Goal: Task Accomplishment & Management: Use online tool/utility

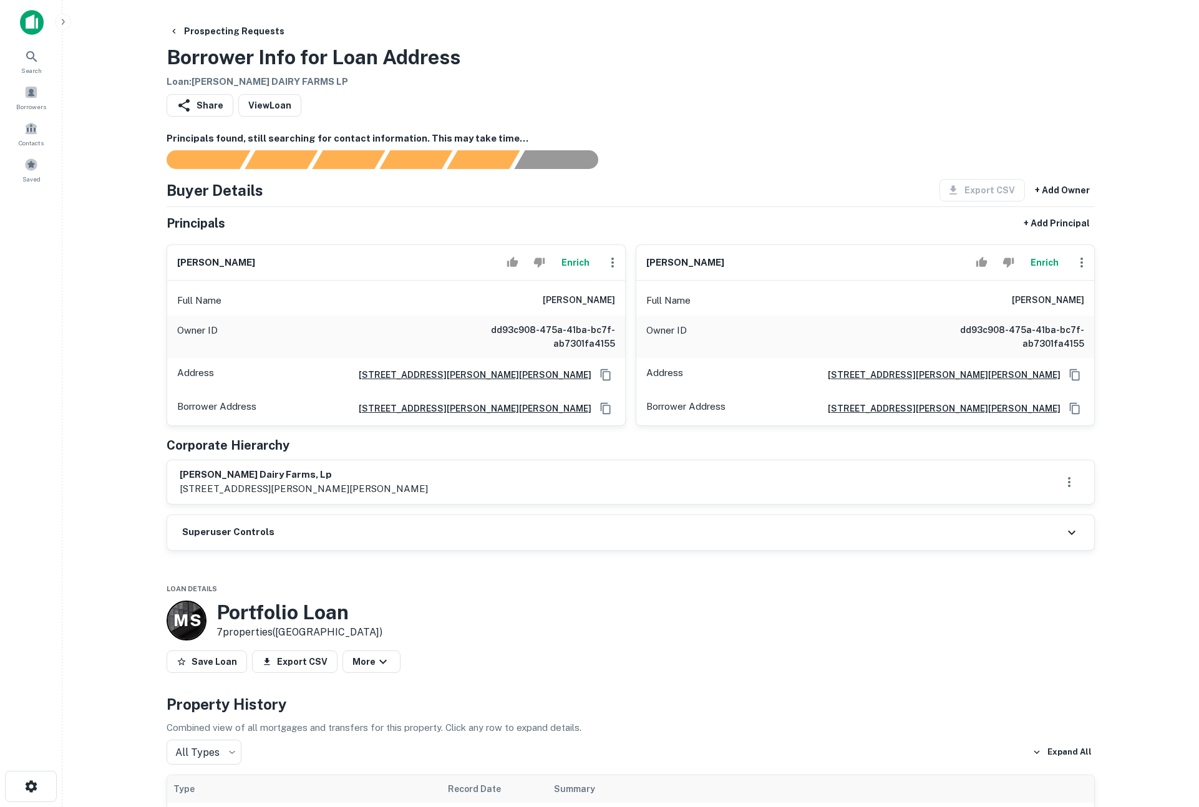
click at [575, 259] on button "Enrich" at bounding box center [575, 262] width 40 height 25
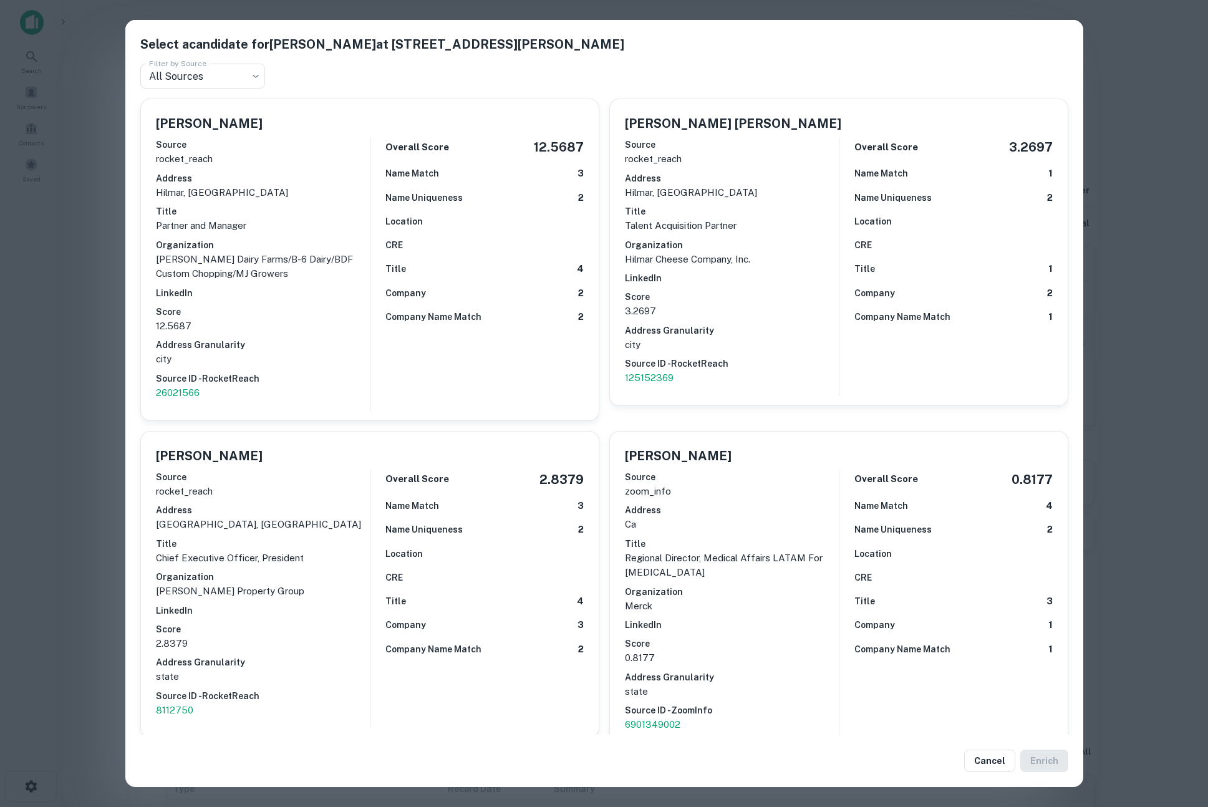
click at [100, 266] on div "Select a candidate for [PERSON_NAME] at [STREET_ADDRESS][PERSON_NAME] Filter by…" at bounding box center [604, 403] width 1208 height 807
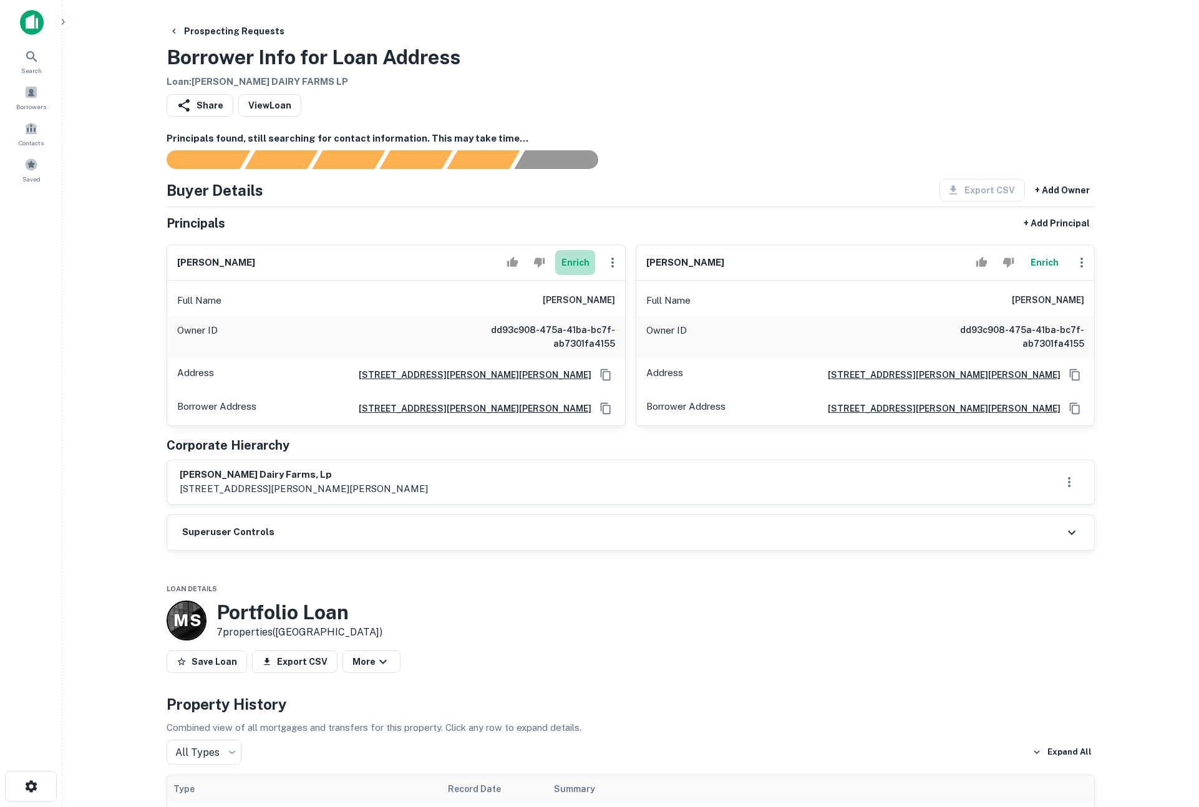
click at [581, 259] on button "Enrich" at bounding box center [575, 262] width 40 height 25
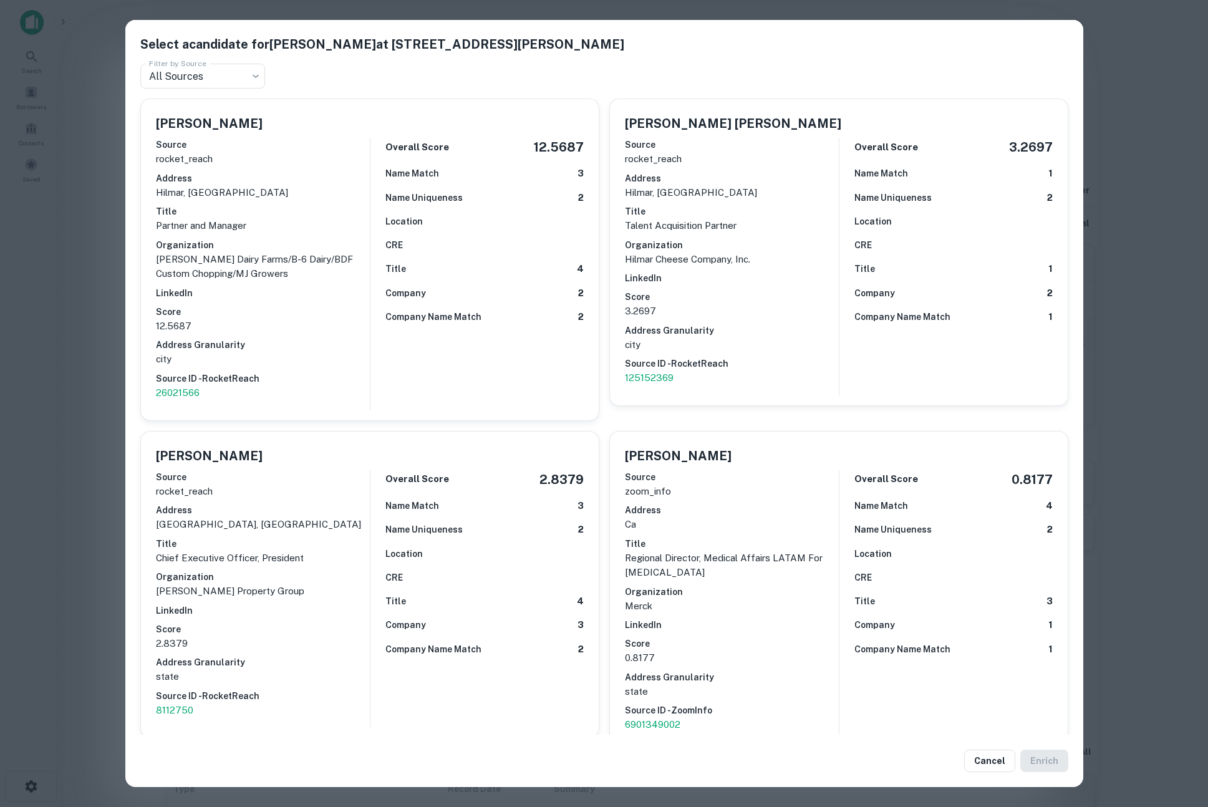
click at [1151, 258] on div "Select a candidate for [PERSON_NAME] at [STREET_ADDRESS][PERSON_NAME] Filter by…" at bounding box center [604, 403] width 1208 height 807
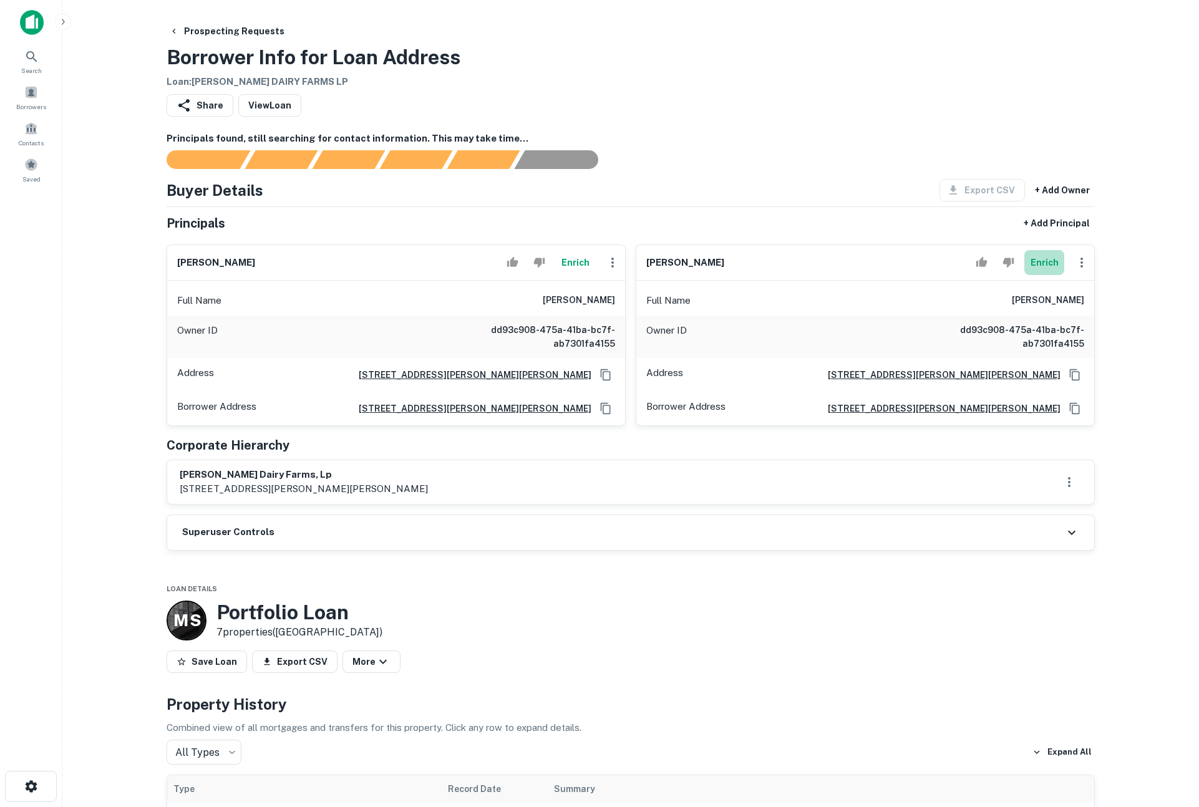
click at [1052, 258] on button "Enrich" at bounding box center [1044, 262] width 40 height 25
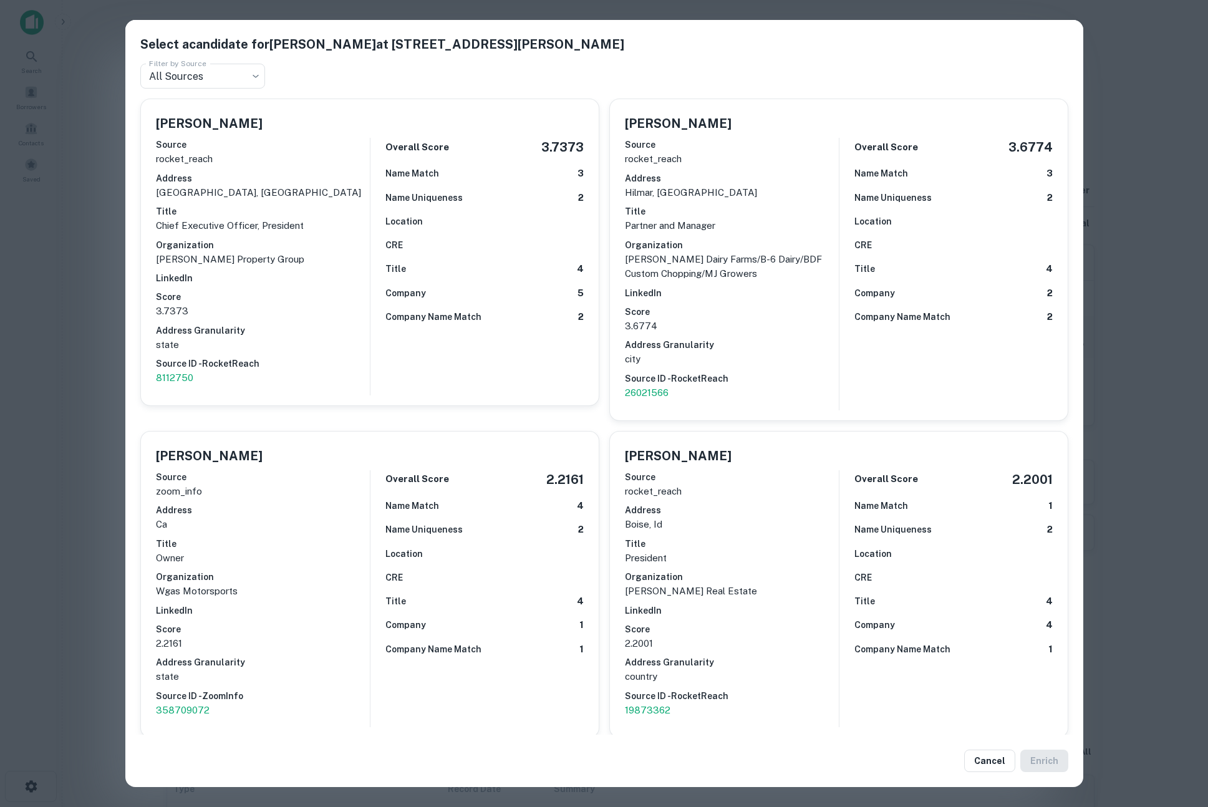
click at [1160, 294] on div "Select a candidate for [PERSON_NAME] at [STREET_ADDRESS][PERSON_NAME] Filter by…" at bounding box center [604, 403] width 1208 height 807
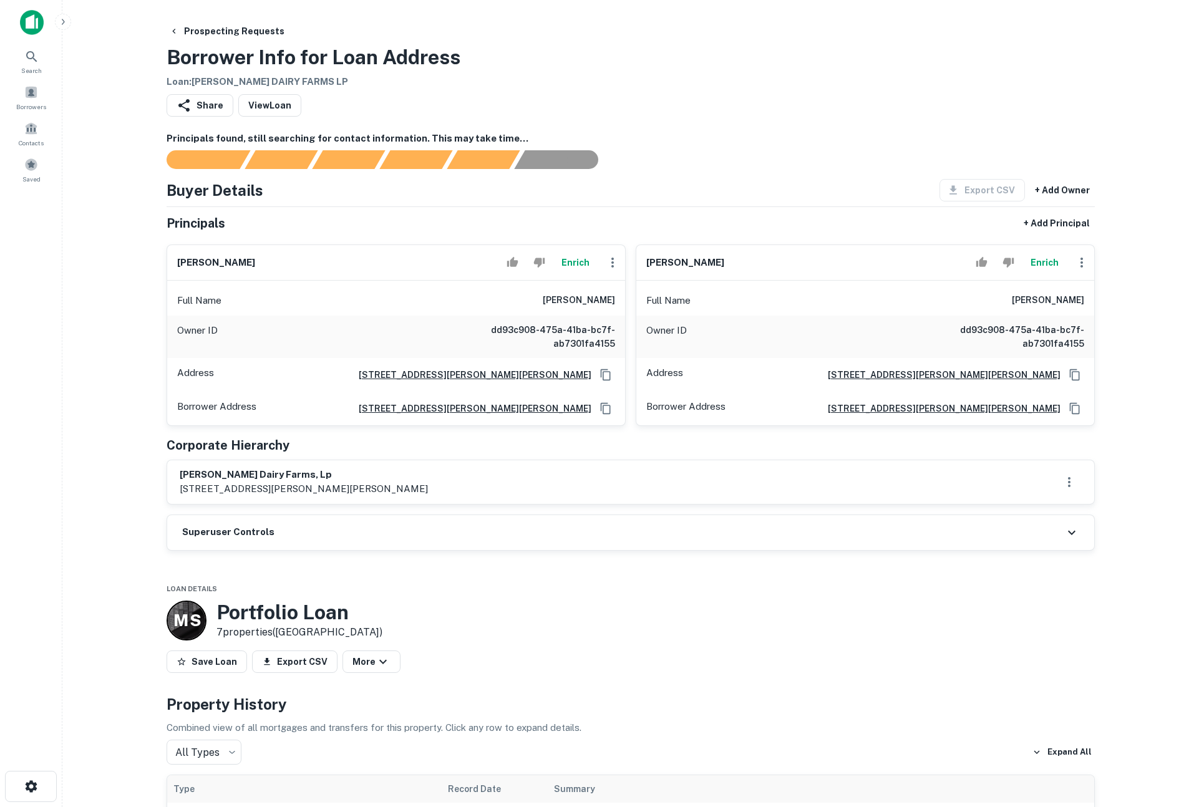
click at [1041, 264] on button "Enrich" at bounding box center [1044, 262] width 40 height 25
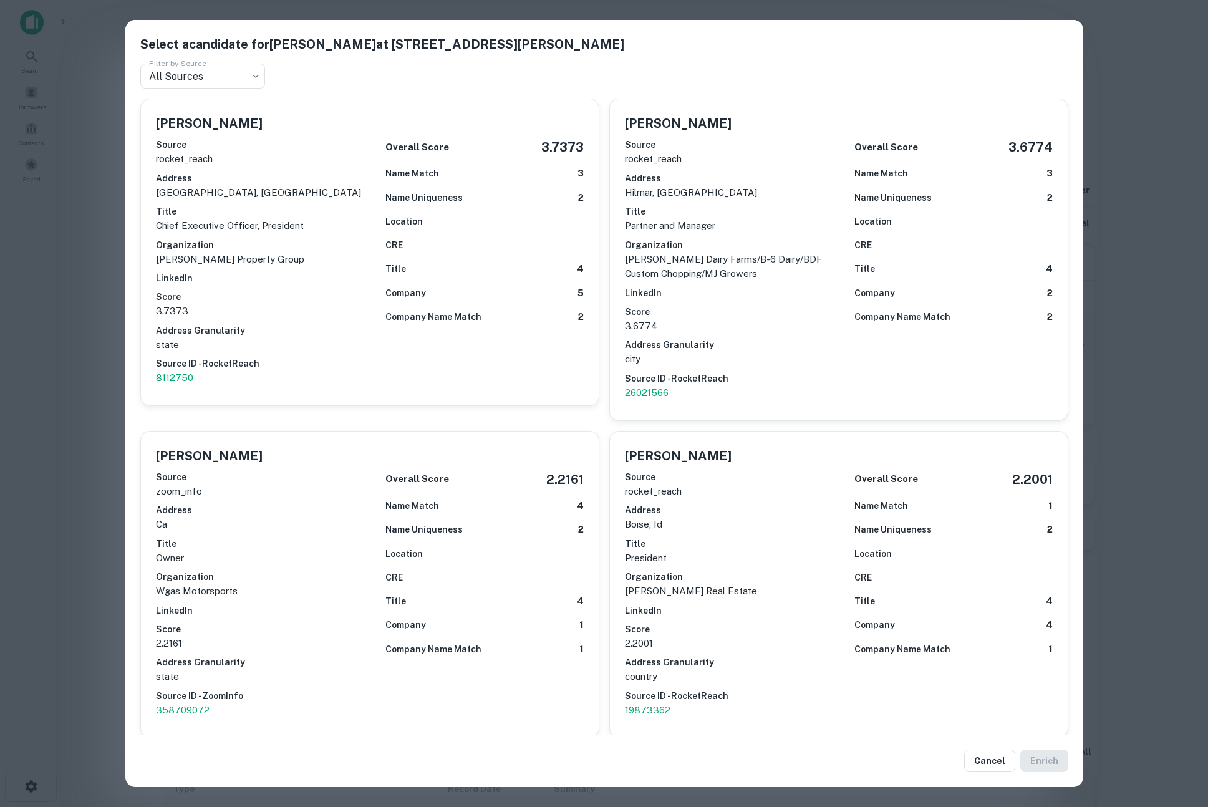
click at [1145, 342] on div "Select a candidate for [PERSON_NAME] at [STREET_ADDRESS][PERSON_NAME] Filter by…" at bounding box center [604, 403] width 1208 height 807
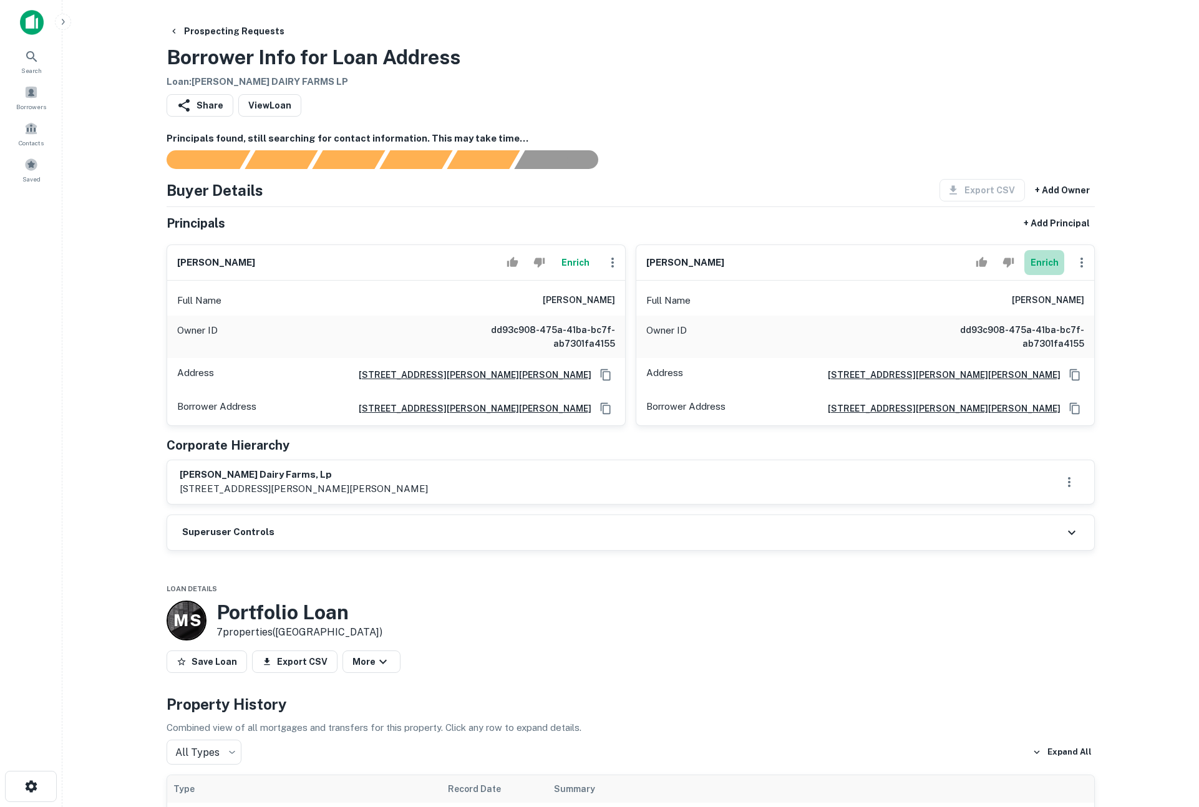
click at [1038, 263] on button "Enrich" at bounding box center [1044, 262] width 40 height 25
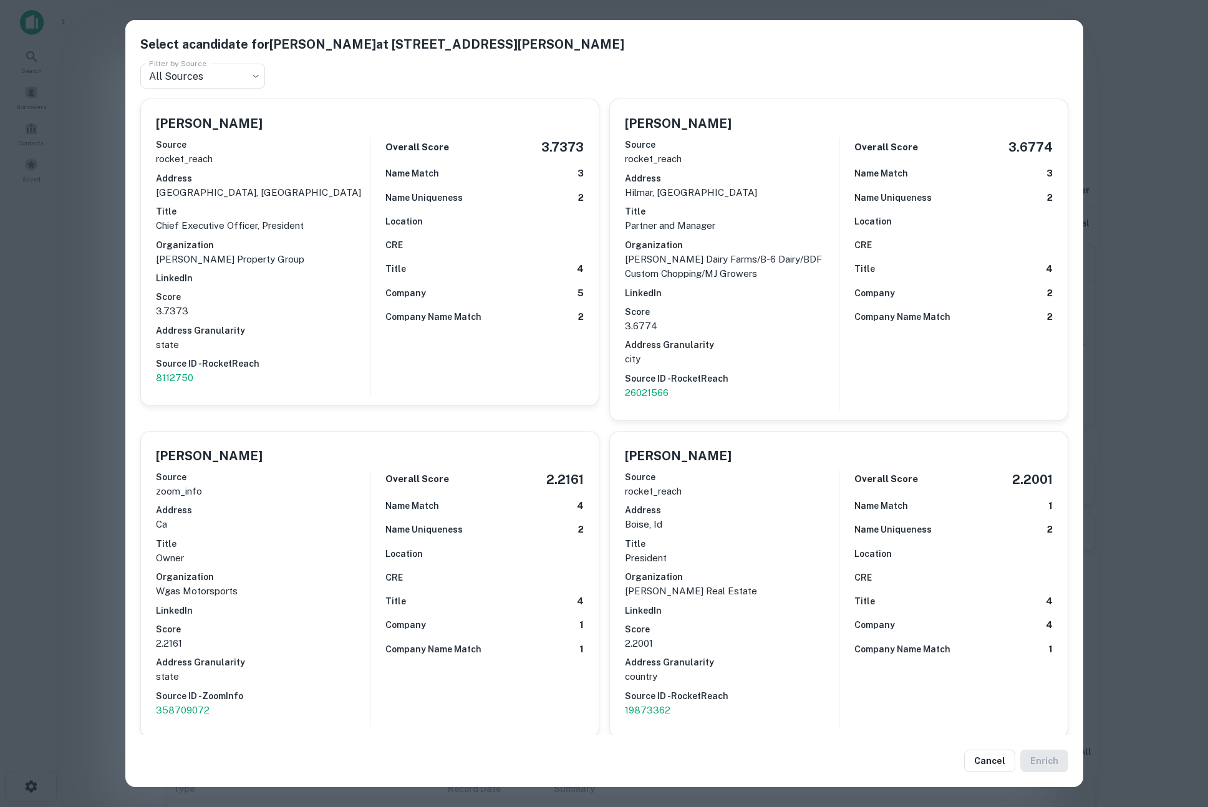
click at [1172, 341] on div "Select a candidate for [PERSON_NAME] at [STREET_ADDRESS][PERSON_NAME] Filter by…" at bounding box center [604, 403] width 1208 height 807
